Goal: Check status: Check status

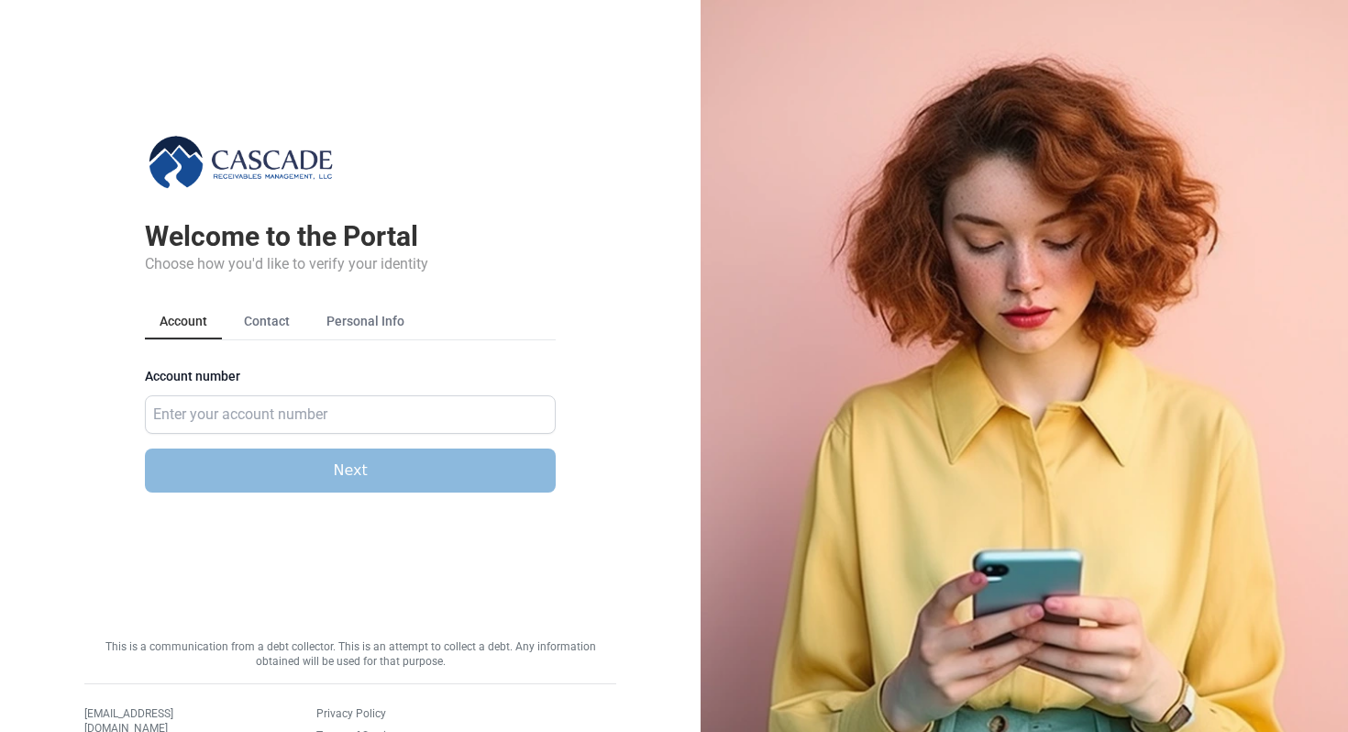
click at [320, 392] on div "Account number" at bounding box center [350, 402] width 411 height 64
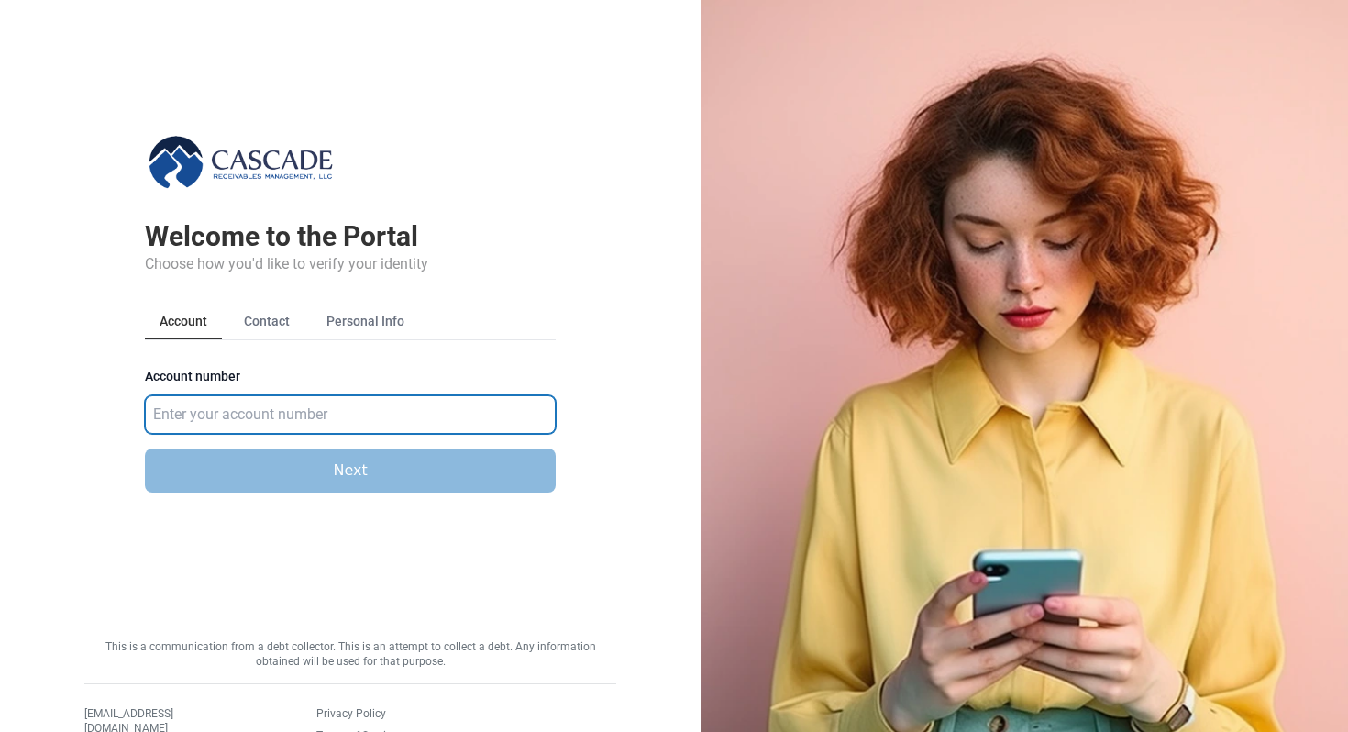
click at [284, 425] on input "Account number" at bounding box center [350, 414] width 411 height 39
type input "583921"
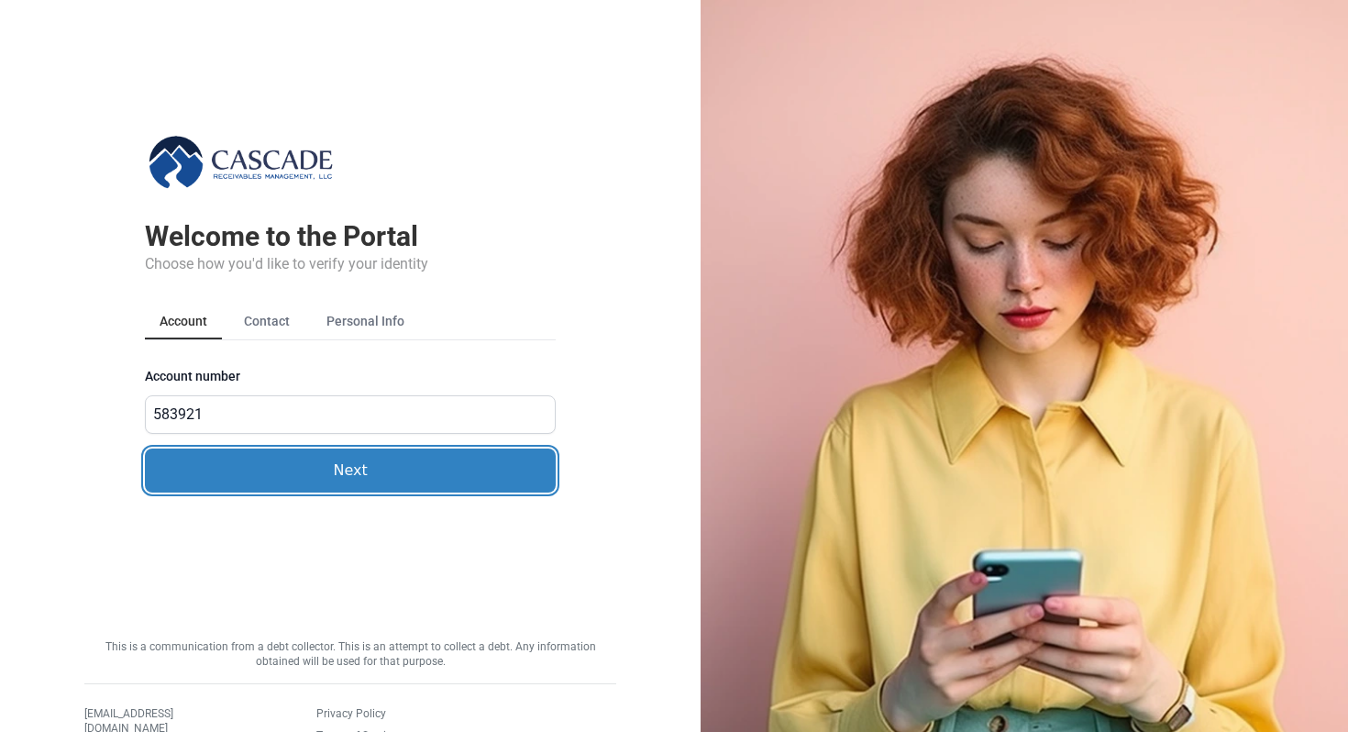
click at [268, 468] on button "Next" at bounding box center [350, 470] width 411 height 44
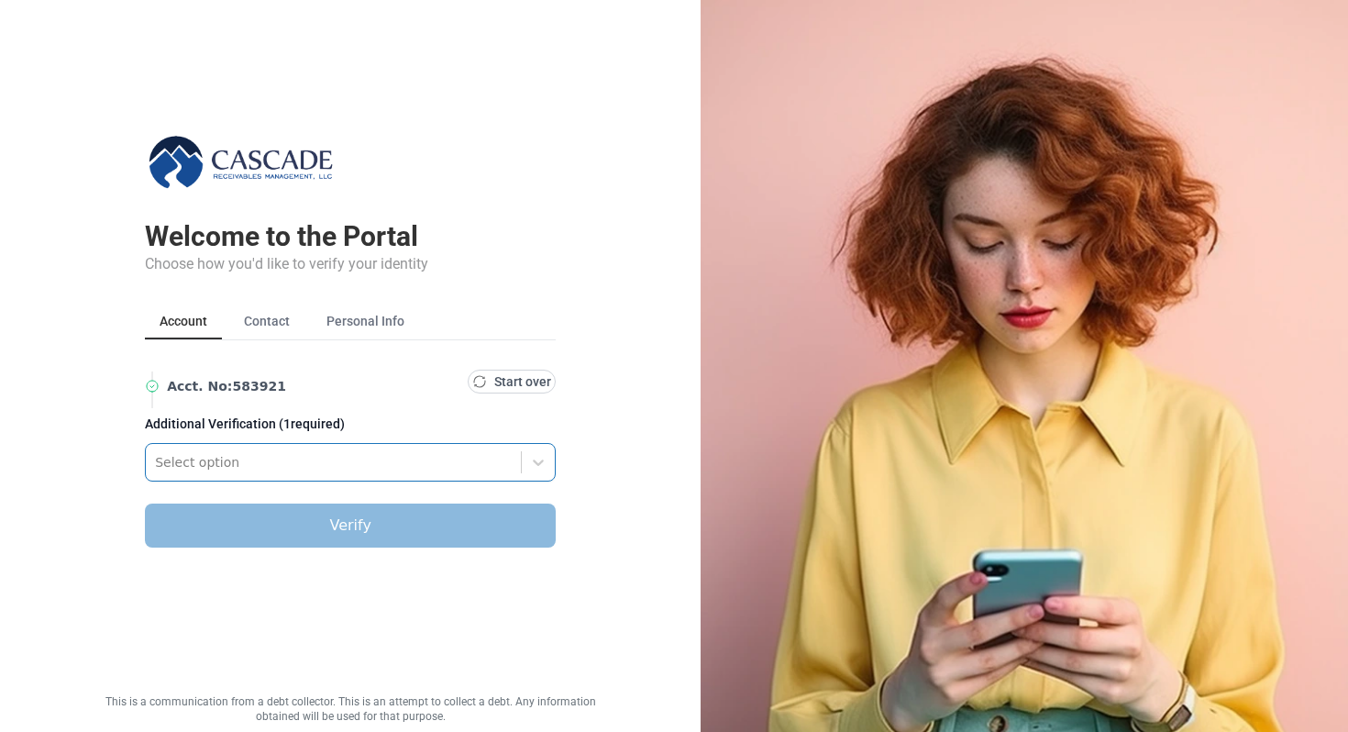
click at [227, 474] on div "Select option" at bounding box center [333, 462] width 375 height 29
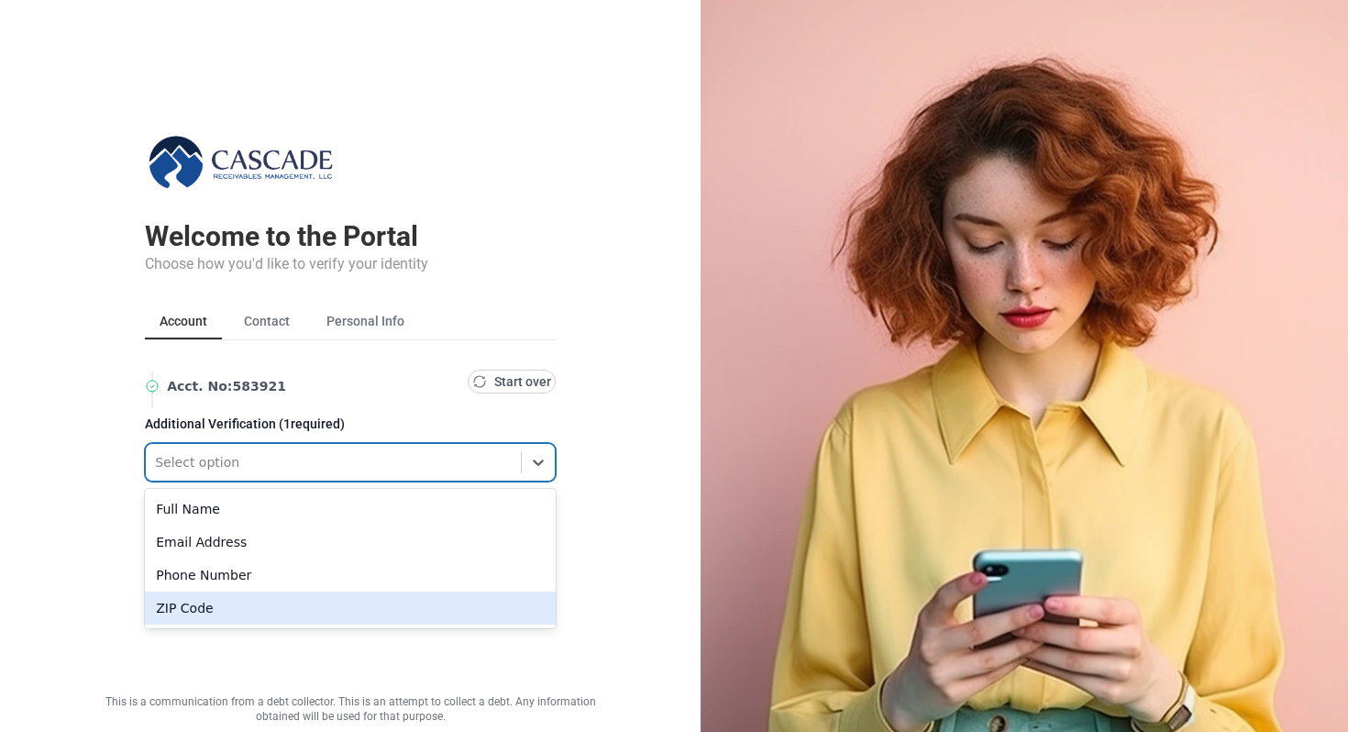
click at [178, 606] on div "ZIP Code" at bounding box center [350, 607] width 411 height 33
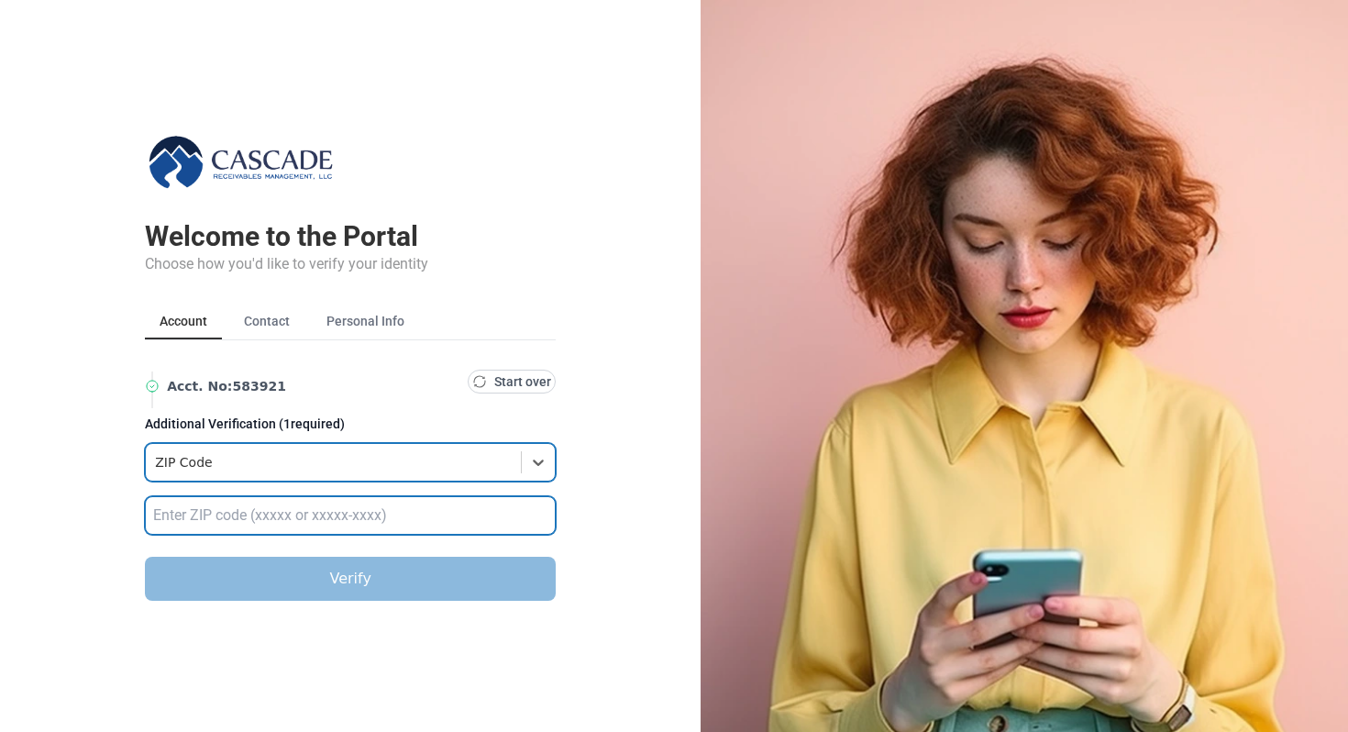
click at [198, 505] on input "text" at bounding box center [350, 515] width 411 height 39
type input "32789"
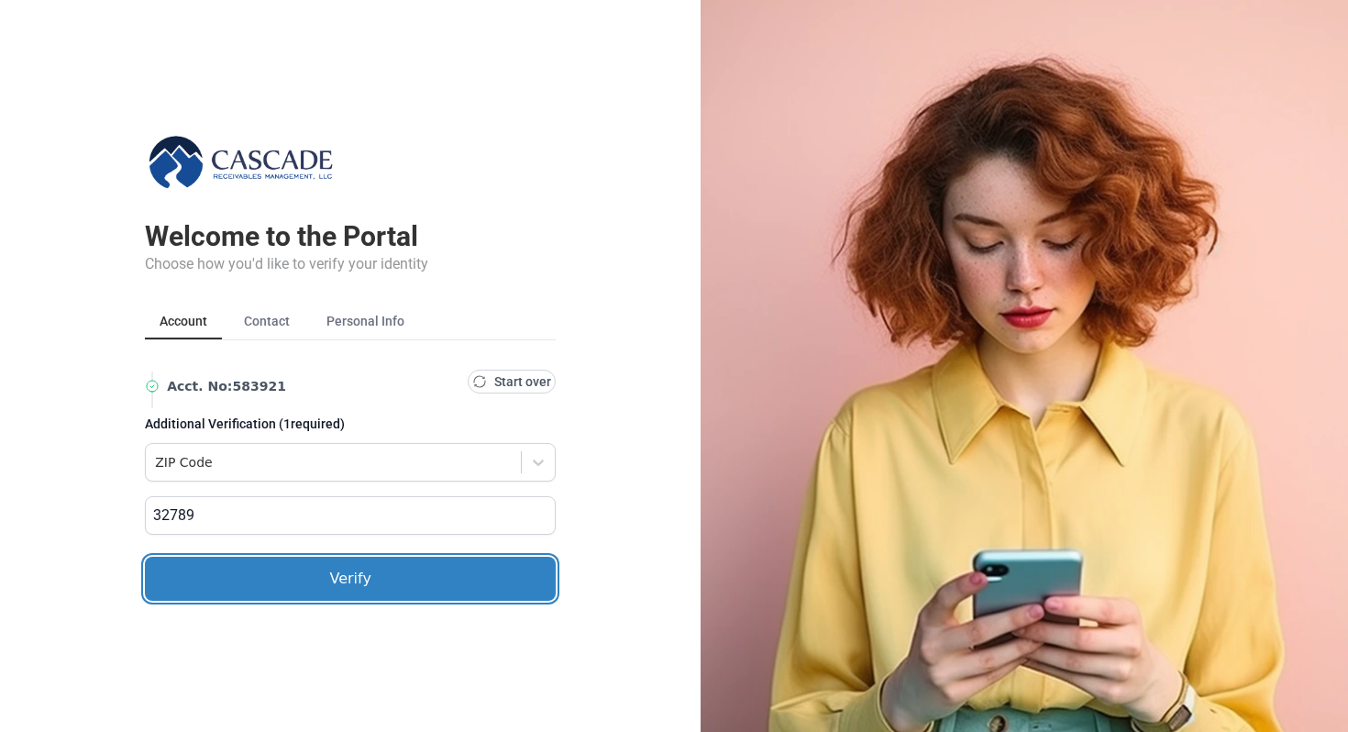
click at [240, 574] on button "Verify" at bounding box center [350, 579] width 411 height 44
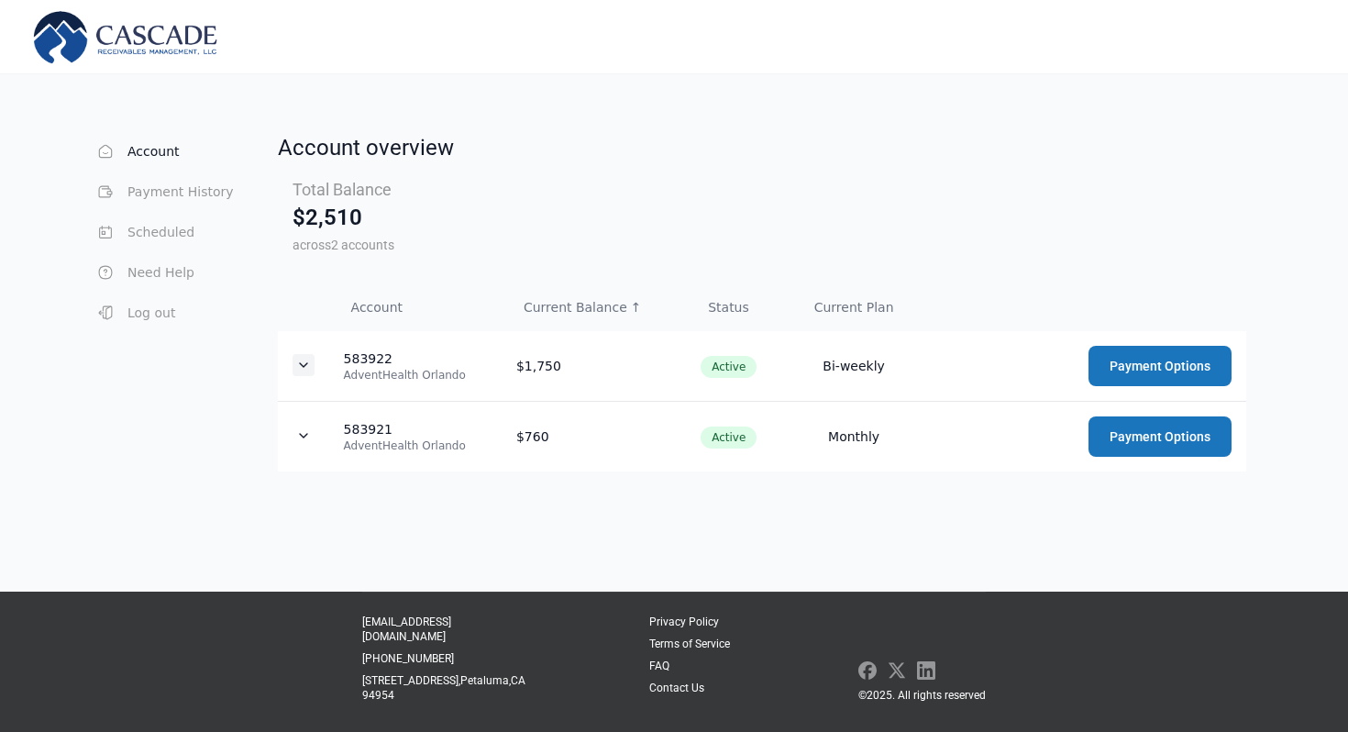
click at [296, 360] on icon "Expand details" at bounding box center [303, 365] width 15 height 15
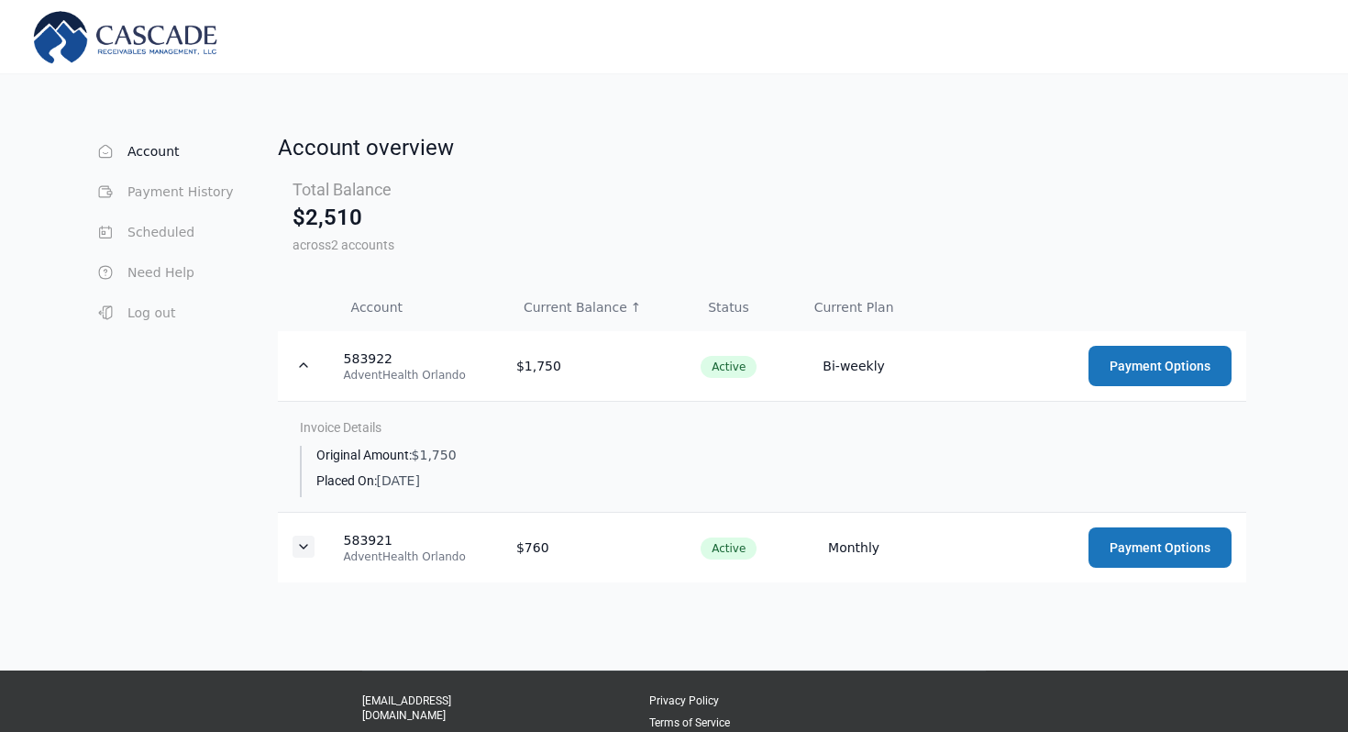
click at [293, 556] on button "Expand details" at bounding box center [304, 547] width 22 height 22
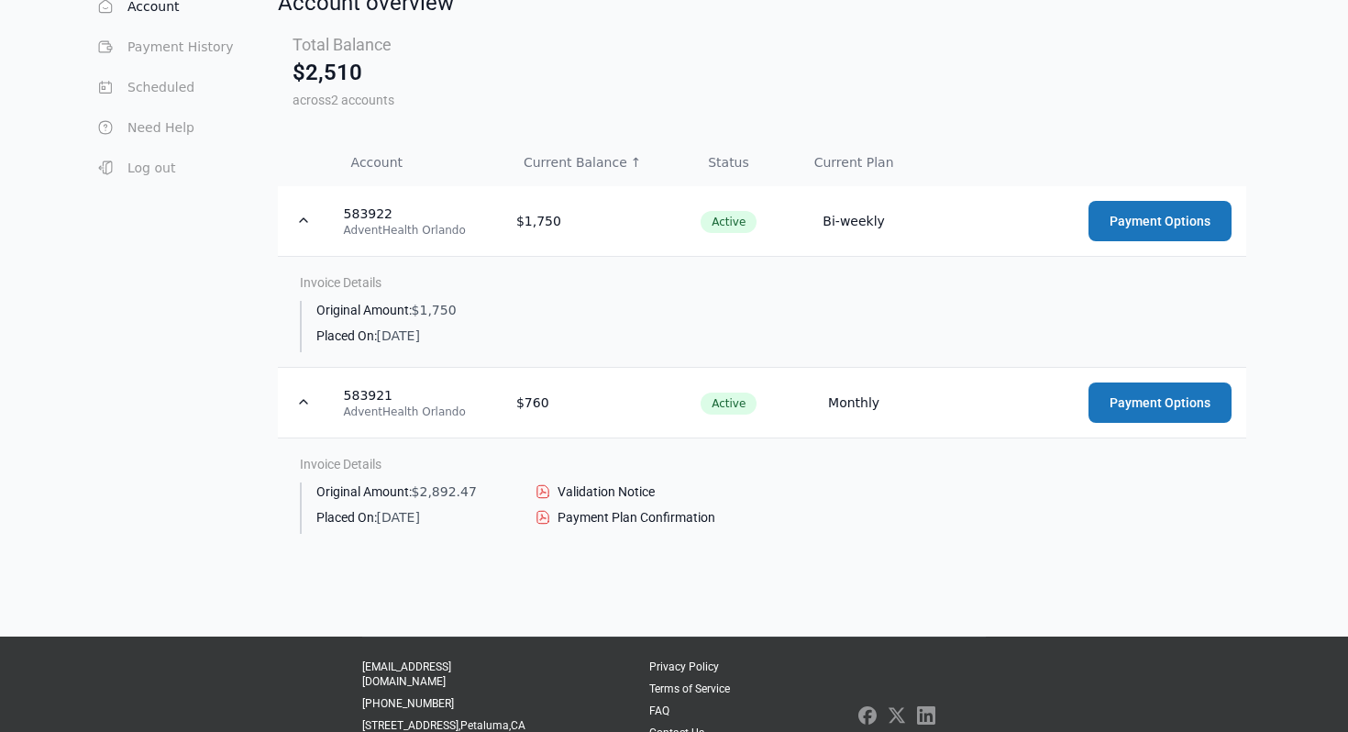
scroll to position [146, 0]
